Goal: Information Seeking & Learning: Learn about a topic

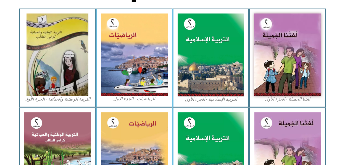
scroll to position [166, 0]
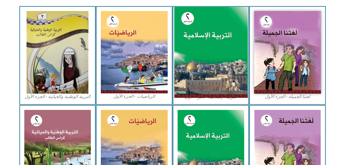
click at [205, 76] on img at bounding box center [210, 52] width 73 height 91
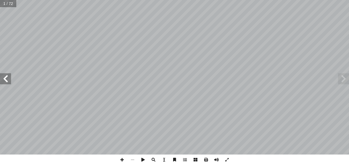
click at [6, 77] on span at bounding box center [5, 78] width 11 height 11
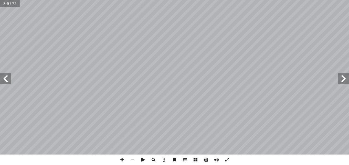
click at [6, 77] on span at bounding box center [5, 78] width 11 height 11
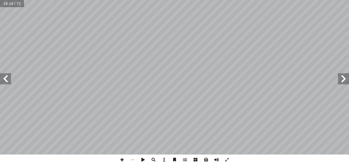
click at [6, 77] on span at bounding box center [5, 78] width 11 height 11
click at [343, 77] on span at bounding box center [343, 78] width 11 height 11
click at [226, 160] on span at bounding box center [227, 160] width 10 height 10
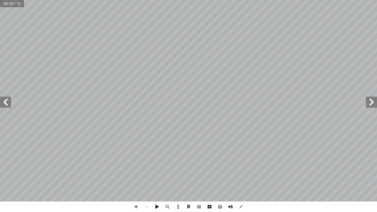
click at [7, 101] on span at bounding box center [5, 102] width 11 height 11
click at [11, 103] on span at bounding box center [5, 102] width 11 height 11
click at [242, 165] on span at bounding box center [241, 207] width 10 height 10
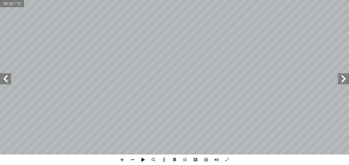
click at [7, 80] on span at bounding box center [5, 78] width 11 height 11
click at [226, 161] on span at bounding box center [227, 160] width 10 height 10
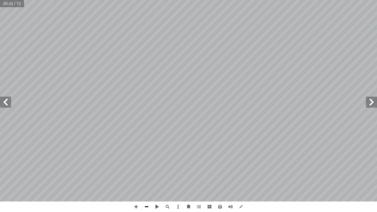
click at [148, 165] on span at bounding box center [146, 207] width 10 height 10
click at [5, 104] on span at bounding box center [5, 102] width 11 height 11
click at [7, 100] on span at bounding box center [5, 102] width 11 height 11
click at [241, 165] on span at bounding box center [241, 207] width 10 height 10
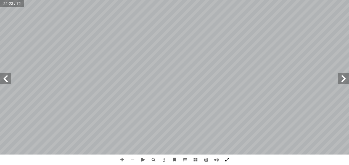
click at [225, 161] on span at bounding box center [227, 160] width 10 height 10
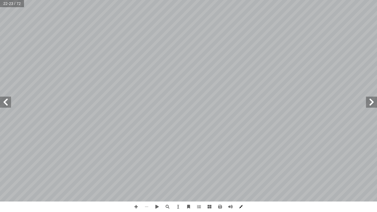
click at [242, 165] on span at bounding box center [241, 207] width 10 height 10
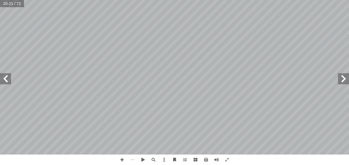
click at [5, 77] on span at bounding box center [5, 78] width 11 height 11
click at [123, 163] on span at bounding box center [122, 160] width 10 height 10
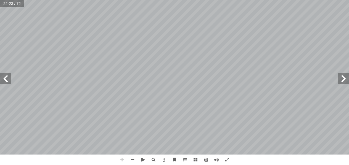
click at [123, 163] on span at bounding box center [122, 160] width 10 height 10
drag, startPoint x: 123, startPoint y: 163, endPoint x: 131, endPoint y: 157, distance: 10.1
click at [131, 157] on div at bounding box center [174, 160] width 115 height 10
click at [131, 157] on span at bounding box center [132, 160] width 10 height 10
drag, startPoint x: 131, startPoint y: 157, endPoint x: 132, endPoint y: 160, distance: 3.3
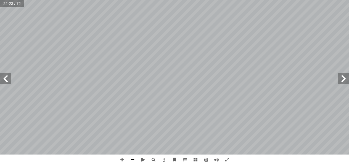
click at [132, 160] on span at bounding box center [132, 160] width 10 height 10
click at [123, 161] on span at bounding box center [122, 160] width 10 height 10
click at [150, 50] on html "الصفحة الرئيسية الصف الأول الصف الثاني الصف الثالث الصف الرابع الصف الخامس الصف…" at bounding box center [174, 25] width 349 height 50
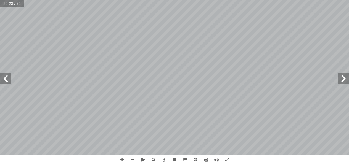
click at [183, 50] on html "الصفحة الرئيسية الصف الأول الصف الثاني الصف الثالث الصف الرابع الصف الخامس الصف…" at bounding box center [174, 25] width 349 height 50
click at [192, 50] on html "الصفحة الرئيسية الصف الأول الصف الثاني الصف الثالث الصف الرابع الصف الخامس الصف…" at bounding box center [174, 25] width 349 height 50
click at [130, 160] on span at bounding box center [132, 160] width 10 height 10
